Goal: Information Seeking & Learning: Learn about a topic

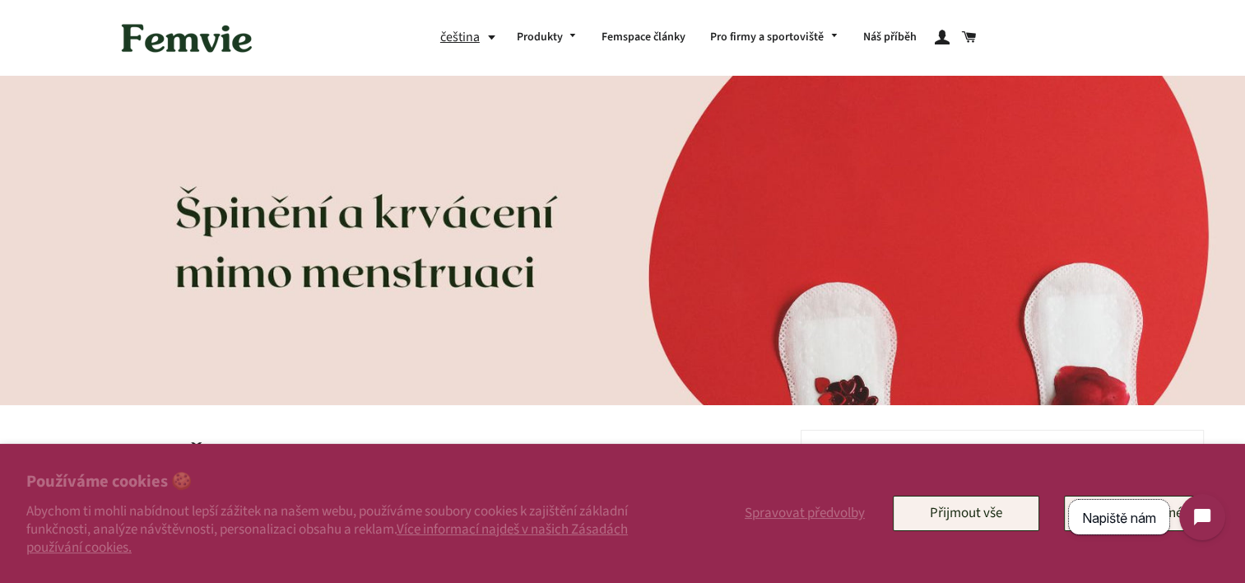
click at [1153, 518] on span "Napiště nám" at bounding box center [1119, 517] width 74 height 16
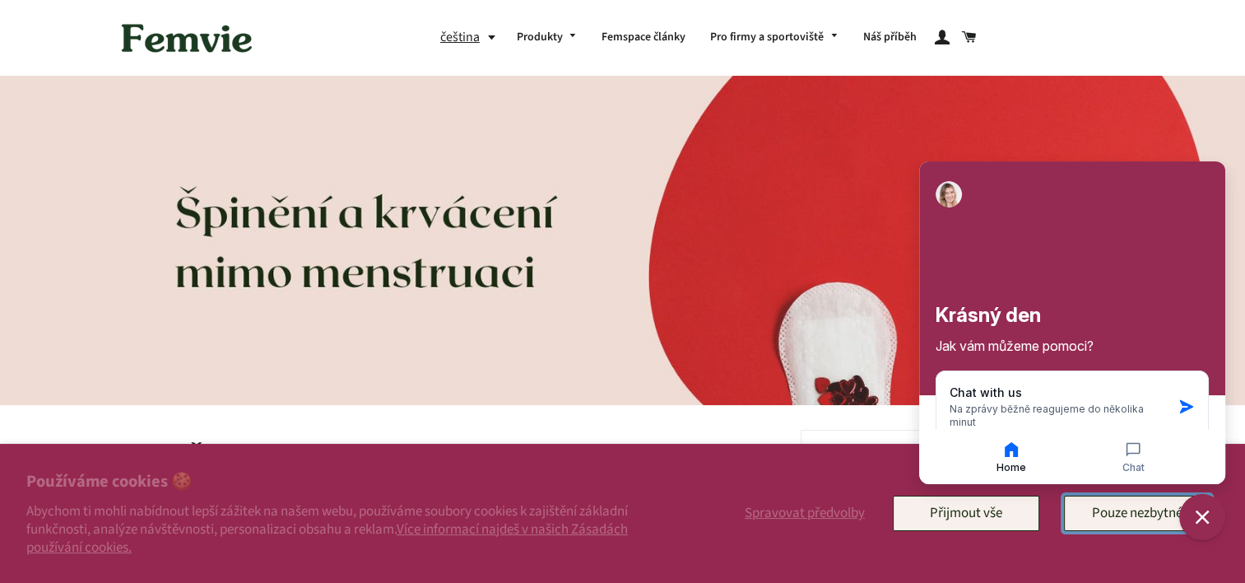
click at [1150, 511] on button "Pouze nezbytné" at bounding box center [1137, 512] width 146 height 35
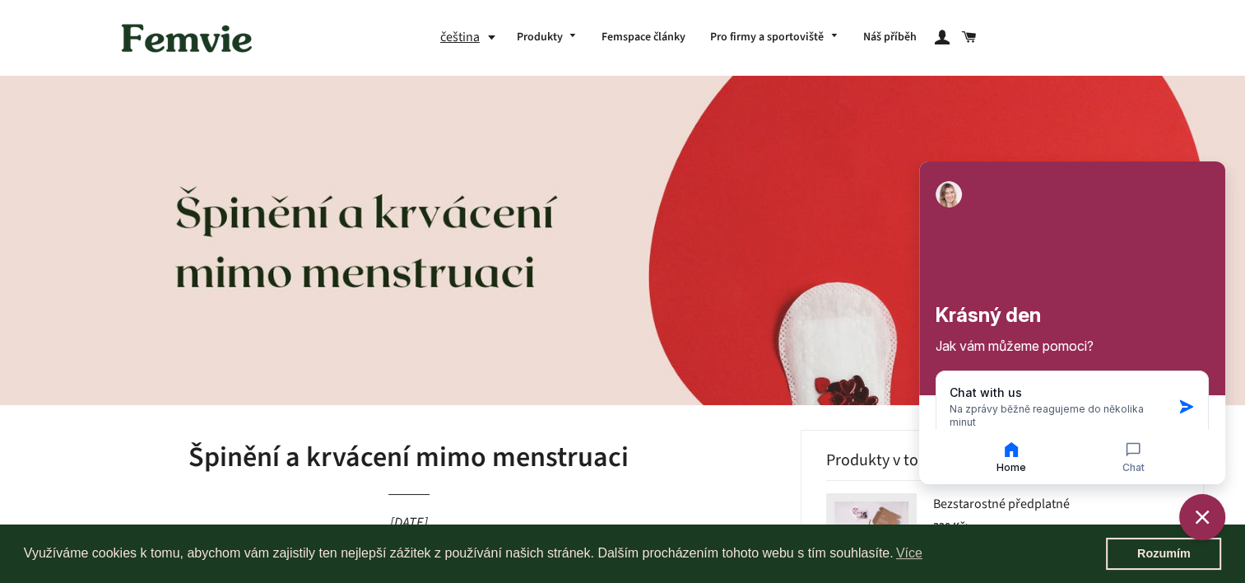
click at [915, 223] on img at bounding box center [622, 240] width 1245 height 329
click at [839, 244] on img at bounding box center [622, 240] width 1245 height 329
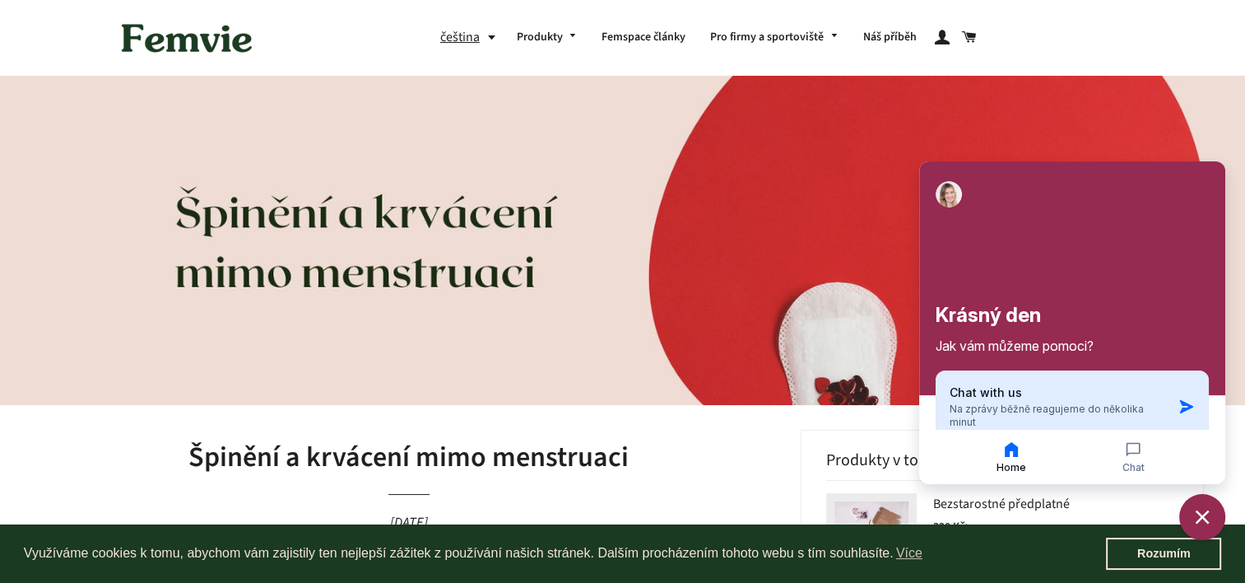
click at [1178, 407] on icon "button" at bounding box center [1186, 406] width 16 height 16
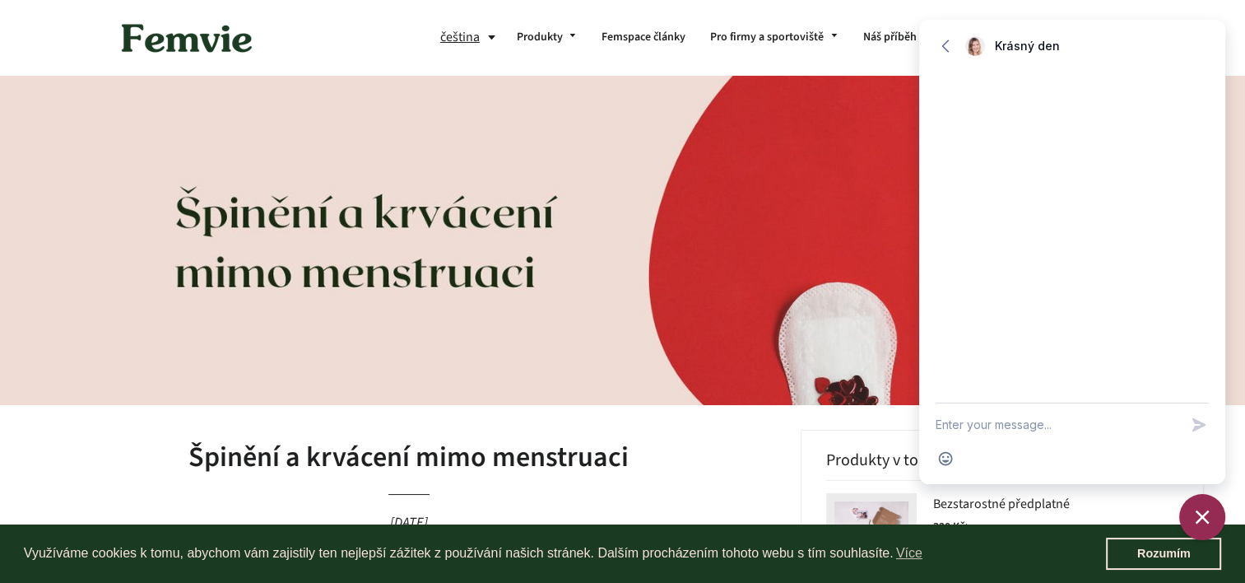
click at [718, 269] on img at bounding box center [622, 240] width 1245 height 329
click at [942, 51] on icon "button" at bounding box center [945, 46] width 16 height 16
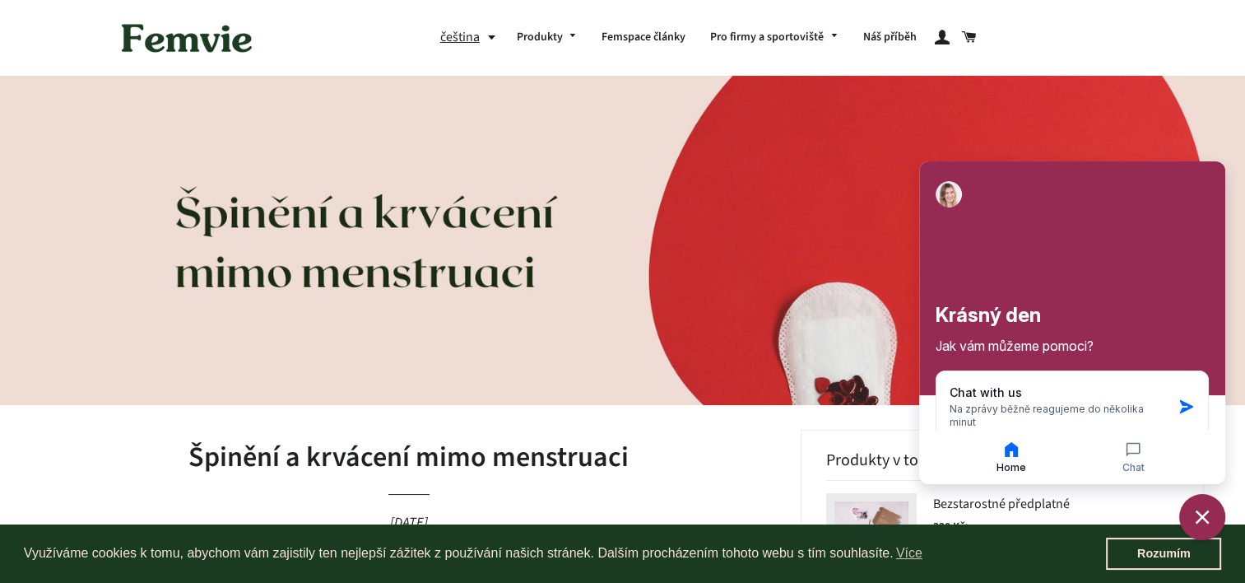
click at [675, 168] on img at bounding box center [622, 240] width 1245 height 329
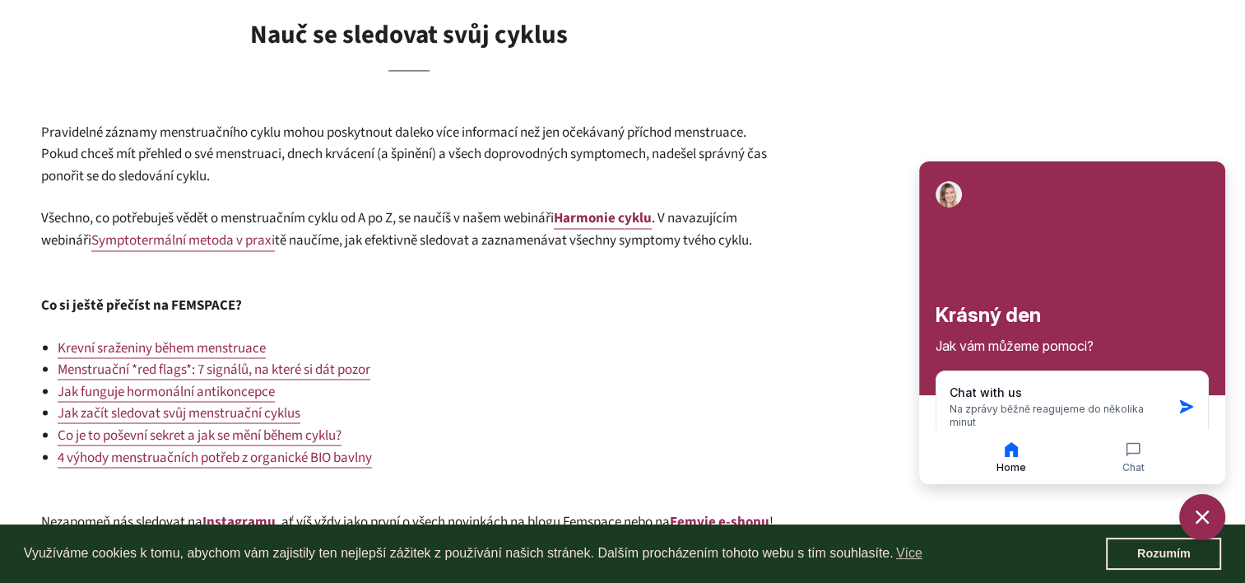
scroll to position [931, 0]
